Goal: Information Seeking & Learning: Learn about a topic

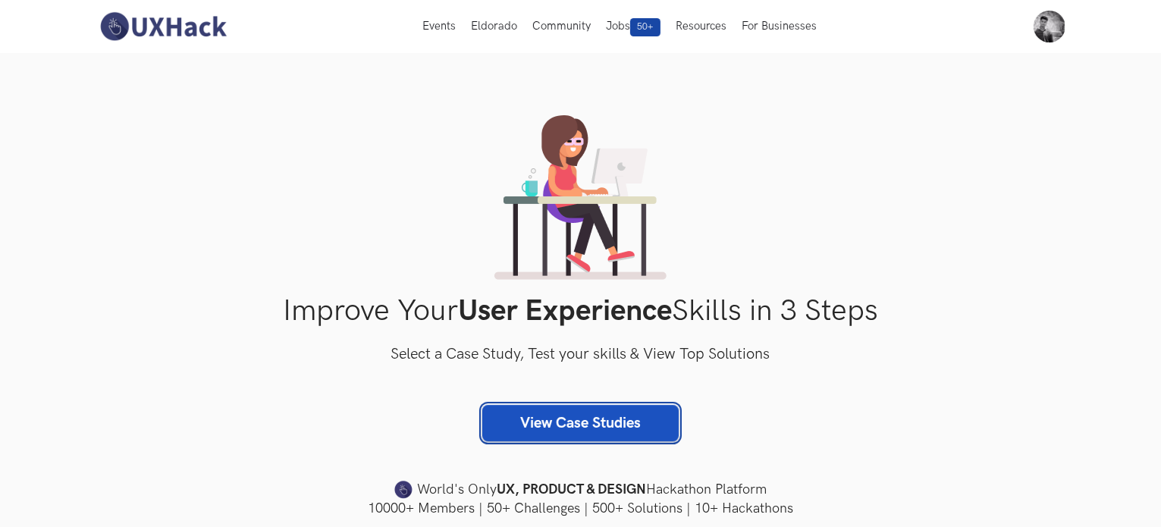
click at [583, 440] on link "View Case Studies" at bounding box center [580, 423] width 196 height 36
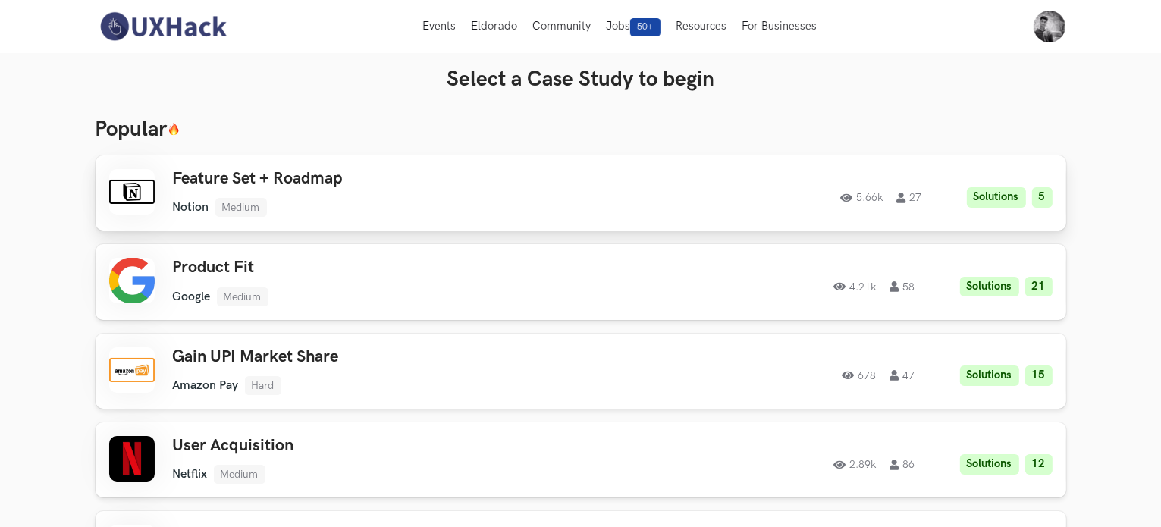
scroll to position [76, 0]
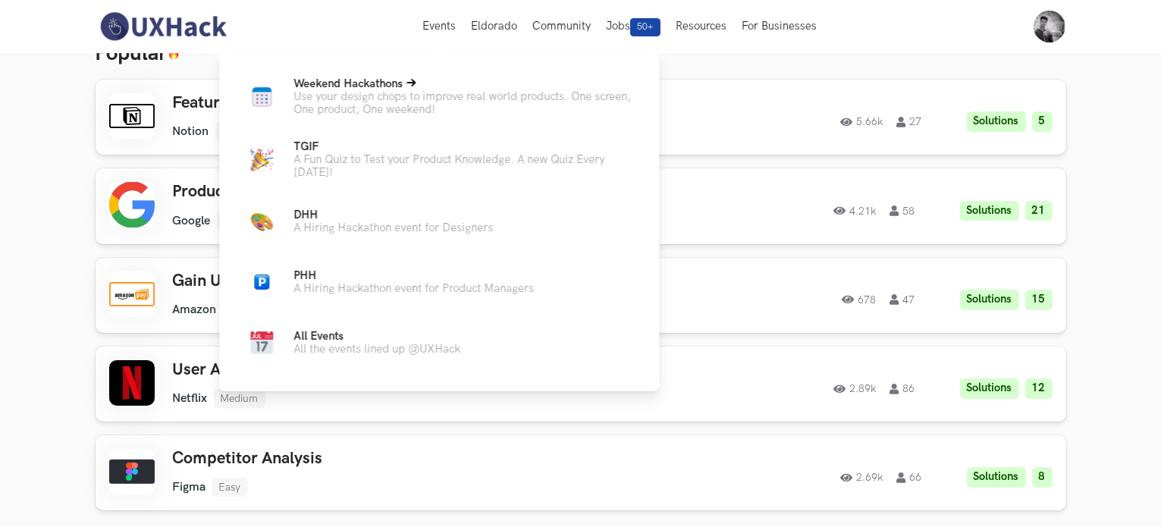
click at [422, 106] on p "Use your design chops to improve real world products. One screen, One product, …" at bounding box center [464, 103] width 341 height 26
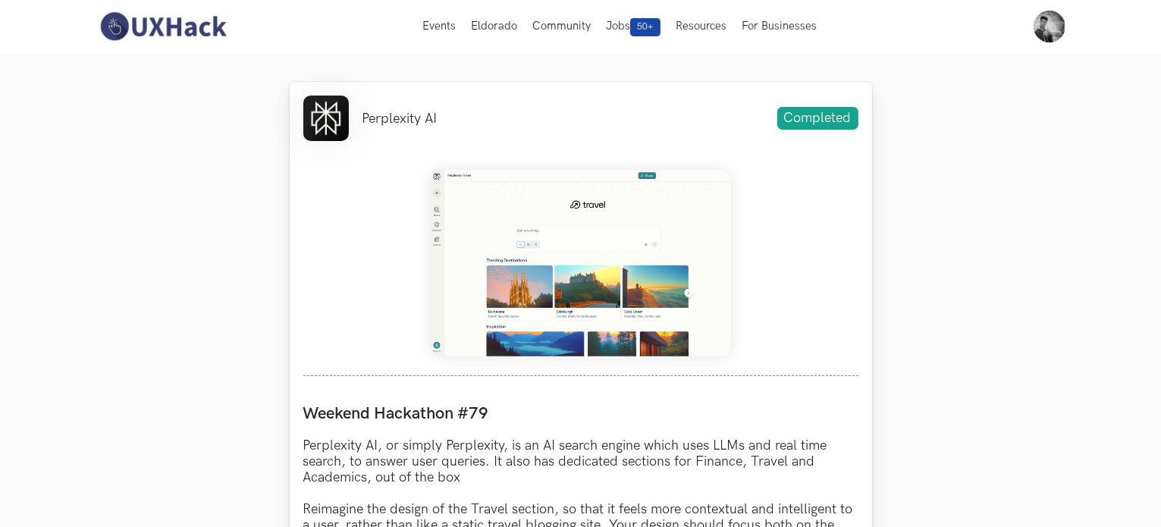
scroll to position [531, 0]
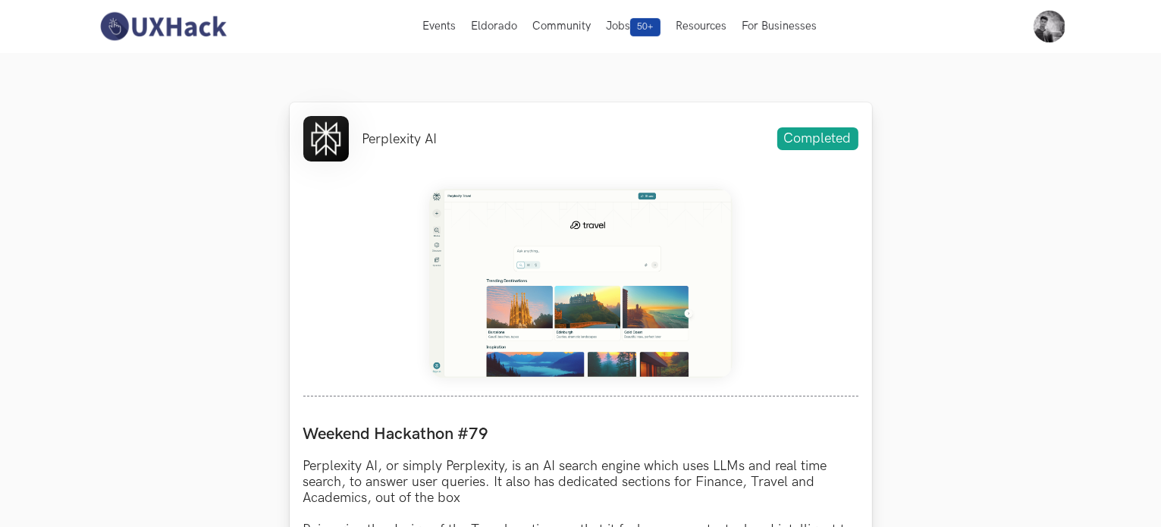
click at [583, 275] on img at bounding box center [580, 284] width 303 height 190
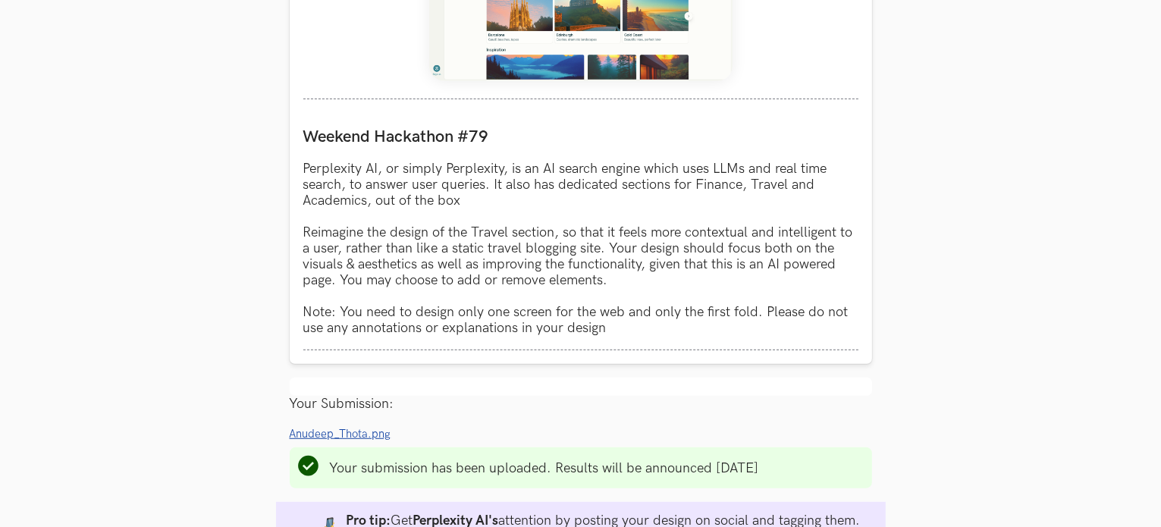
scroll to position [986, 0]
